Goal: Information Seeking & Learning: Learn about a topic

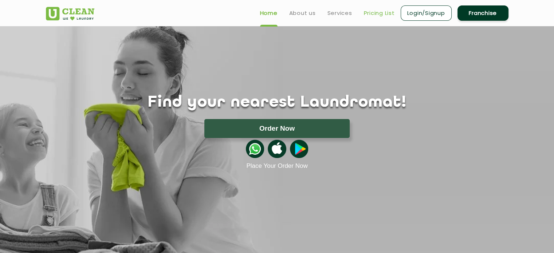
click at [370, 14] on link "Pricing List" at bounding box center [379, 13] width 31 height 9
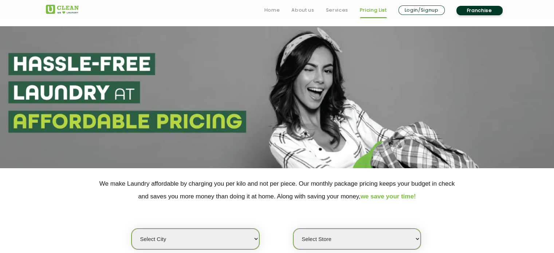
scroll to position [93, 0]
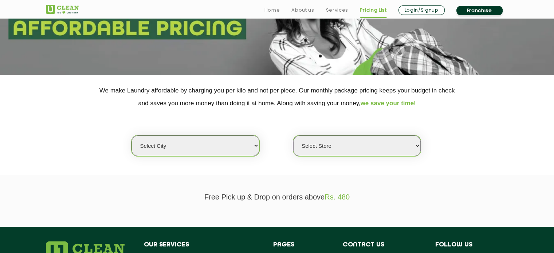
click at [157, 149] on select "Select city [GEOGRAPHIC_DATA] [GEOGRAPHIC_DATA] [GEOGRAPHIC_DATA] [GEOGRAPHIC_D…" at bounding box center [196, 146] width 128 height 21
click at [163, 152] on select "Select city [GEOGRAPHIC_DATA] [GEOGRAPHIC_DATA] [GEOGRAPHIC_DATA] [GEOGRAPHIC_D…" at bounding box center [196, 146] width 128 height 21
select select "2"
click at [132, 136] on select "Select city [GEOGRAPHIC_DATA] [GEOGRAPHIC_DATA] [GEOGRAPHIC_DATA] [GEOGRAPHIC_D…" at bounding box center [196, 146] width 128 height 21
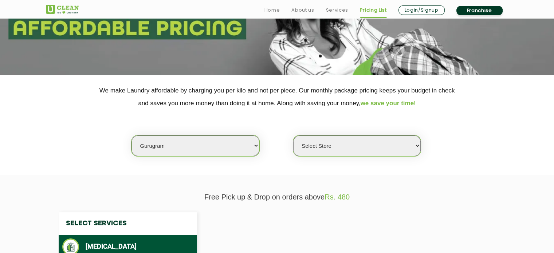
select select "0"
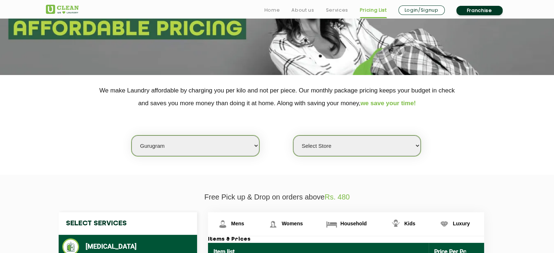
scroll to position [191, 0]
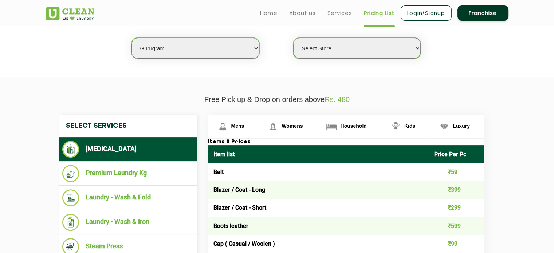
click at [344, 42] on select "Select Store [GEOGRAPHIC_DATA] Sector 66 [GEOGRAPHIC_DATA] Phase [GEOGRAPHIC_DA…" at bounding box center [357, 48] width 128 height 21
click at [444, 67] on section "We make Laundry affordable by charging you per kilo and not per piece. Our mont…" at bounding box center [277, 27] width 554 height 100
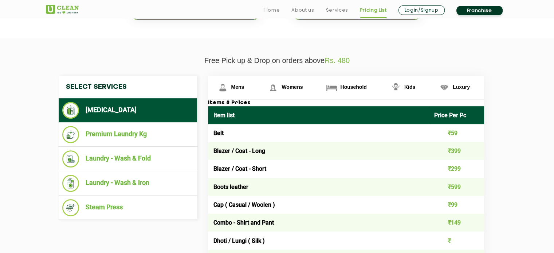
scroll to position [230, 0]
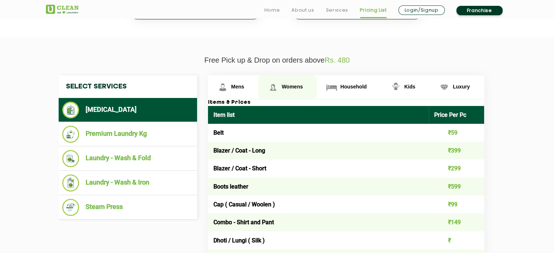
click at [245, 84] on span "Womens" at bounding box center [237, 87] width 13 height 6
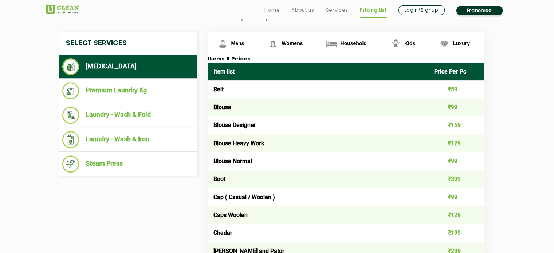
scroll to position [274, 0]
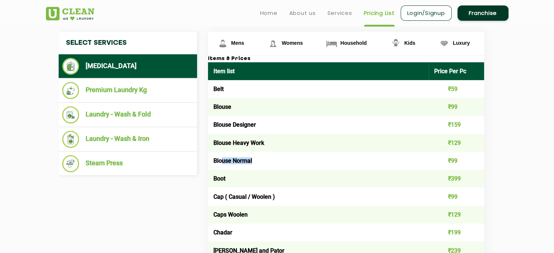
drag, startPoint x: 223, startPoint y: 159, endPoint x: 268, endPoint y: 161, distance: 44.5
click at [268, 161] on td "Blouse Normal" at bounding box center [318, 161] width 221 height 18
click at [284, 159] on td "Blouse Normal" at bounding box center [318, 161] width 221 height 18
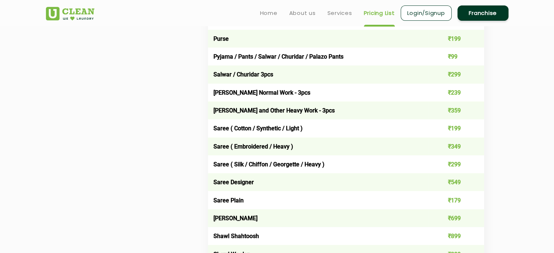
scroll to position [1992, 0]
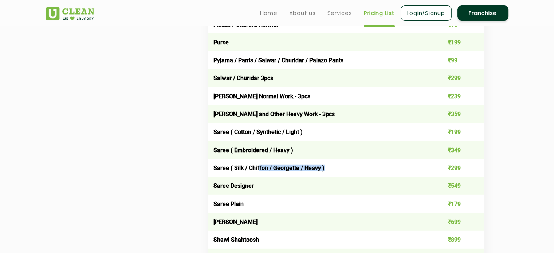
drag, startPoint x: 259, startPoint y: 177, endPoint x: 322, endPoint y: 178, distance: 63.4
click at [322, 177] on td "Saree ( Silk / Chiffon / Georgette / Heavy )" at bounding box center [318, 168] width 221 height 18
click at [241, 175] on td "Saree ( Silk / Chiffon / Georgette / Heavy )" at bounding box center [318, 168] width 221 height 18
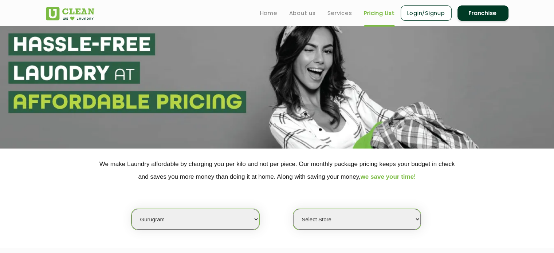
scroll to position [22, 0]
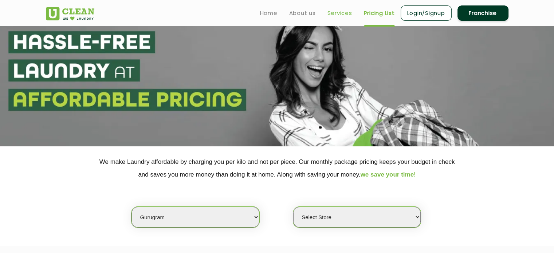
click at [334, 11] on link "Services" at bounding box center [340, 13] width 25 height 9
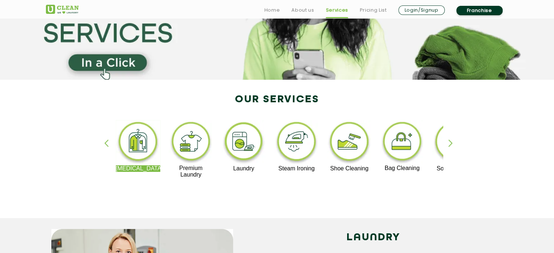
scroll to position [108, 0]
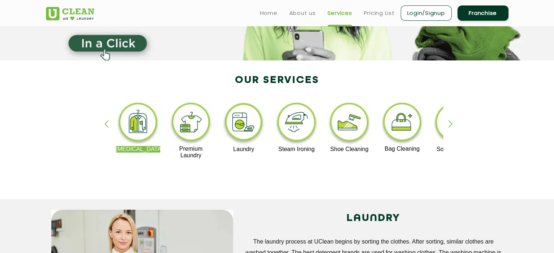
click at [136, 117] on img at bounding box center [138, 123] width 45 height 45
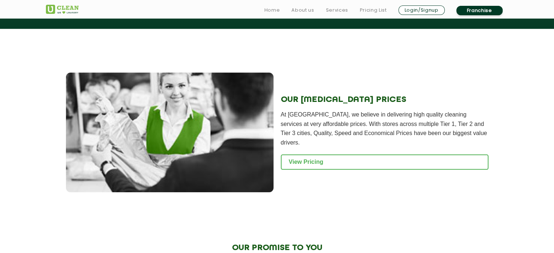
scroll to position [818, 0]
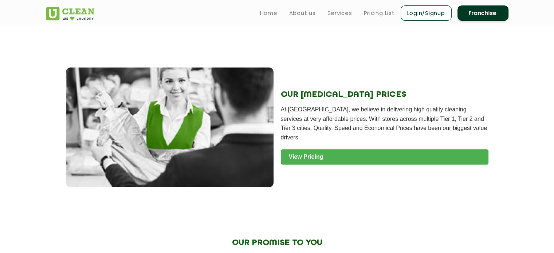
click at [370, 149] on link "View Pricing" at bounding box center [385, 156] width 208 height 15
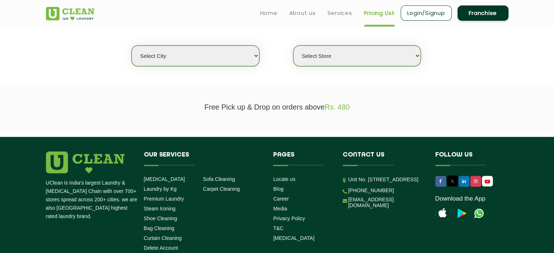
scroll to position [184, 0]
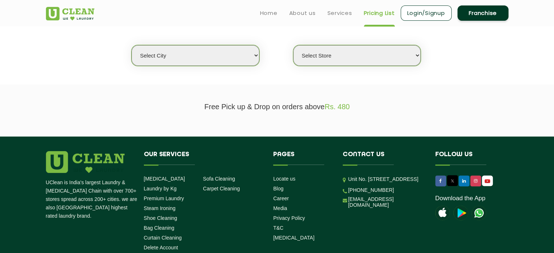
click at [200, 54] on select "Select city [GEOGRAPHIC_DATA] [GEOGRAPHIC_DATA] [GEOGRAPHIC_DATA] [GEOGRAPHIC_D…" at bounding box center [196, 55] width 128 height 21
